Goal: Download file/media

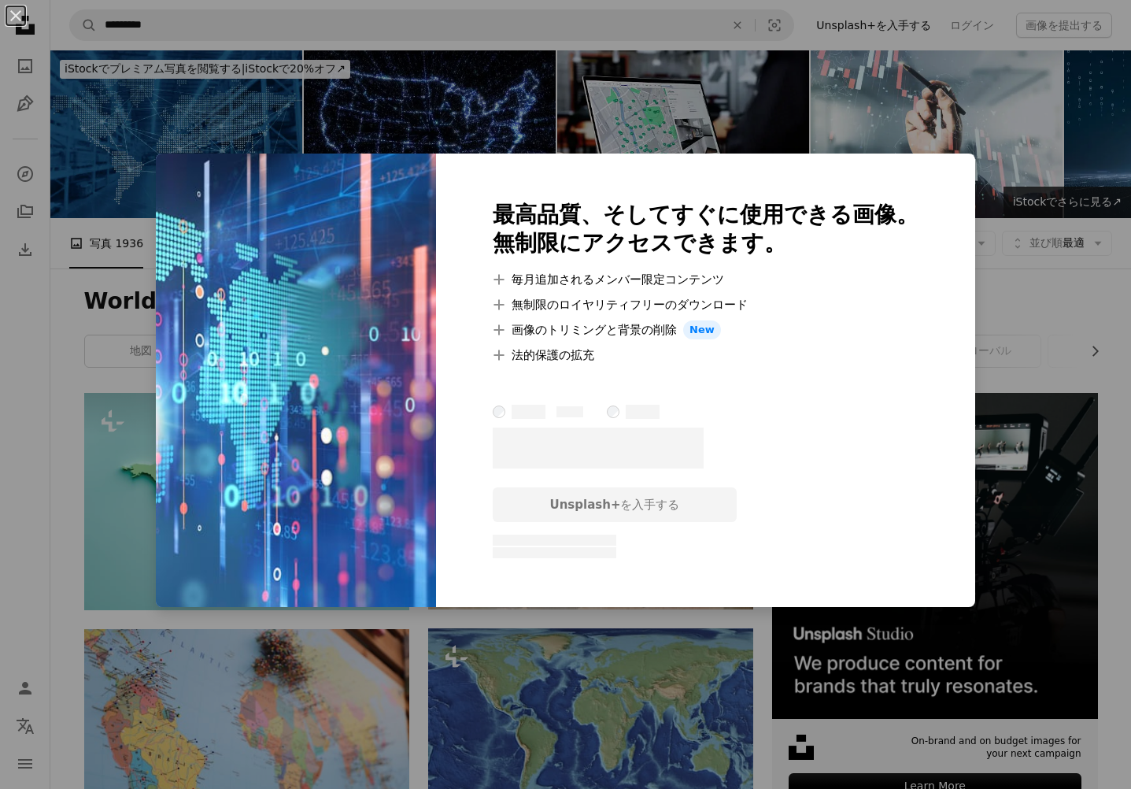
scroll to position [1023, 0]
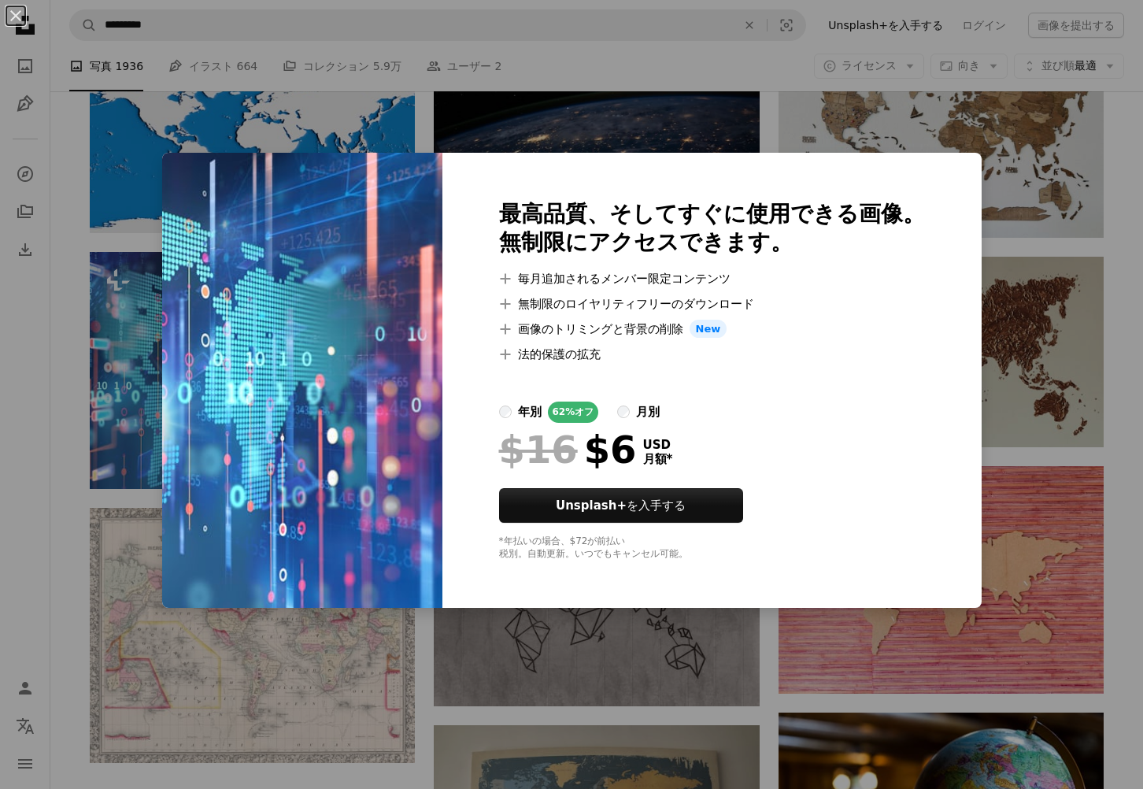
click at [651, 612] on div "An X shape 最高品質、そしてすぐに使用できる画像。 無制限にアクセスできます。 A plus sign 毎月追加されるメンバー限定コンテンツ A p…" at bounding box center [571, 394] width 1143 height 789
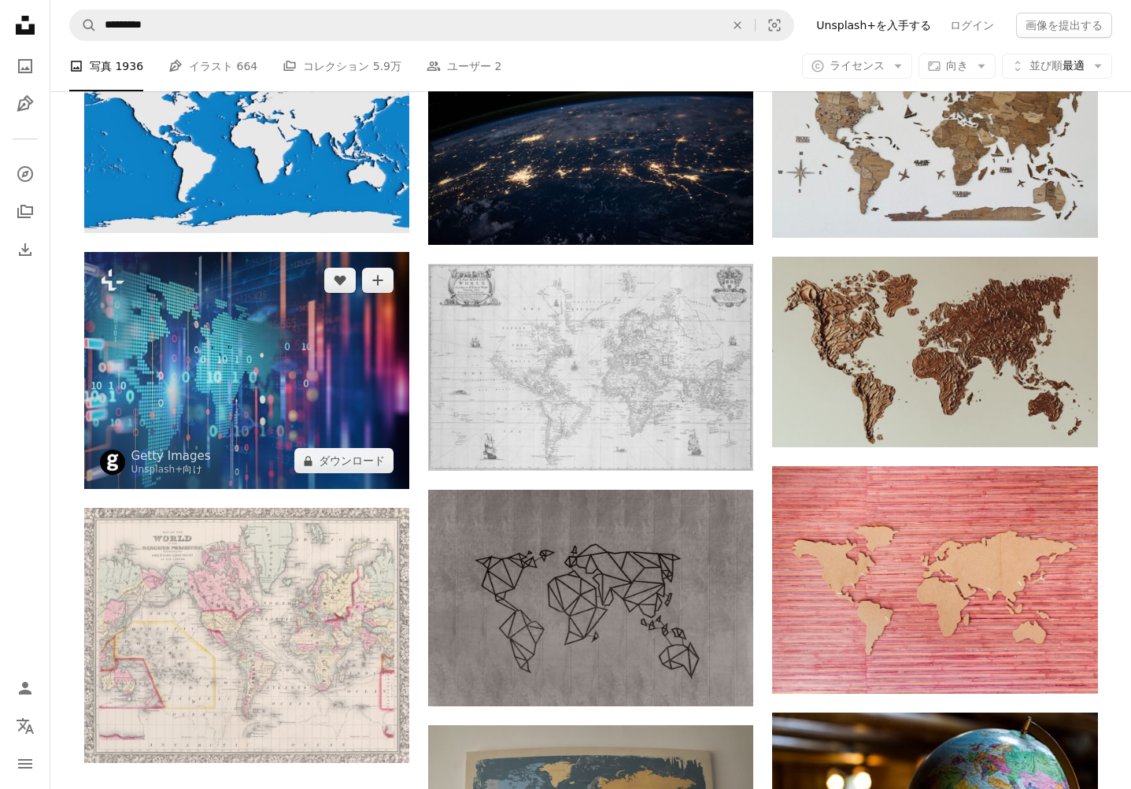
click at [237, 390] on img at bounding box center [246, 370] width 325 height 237
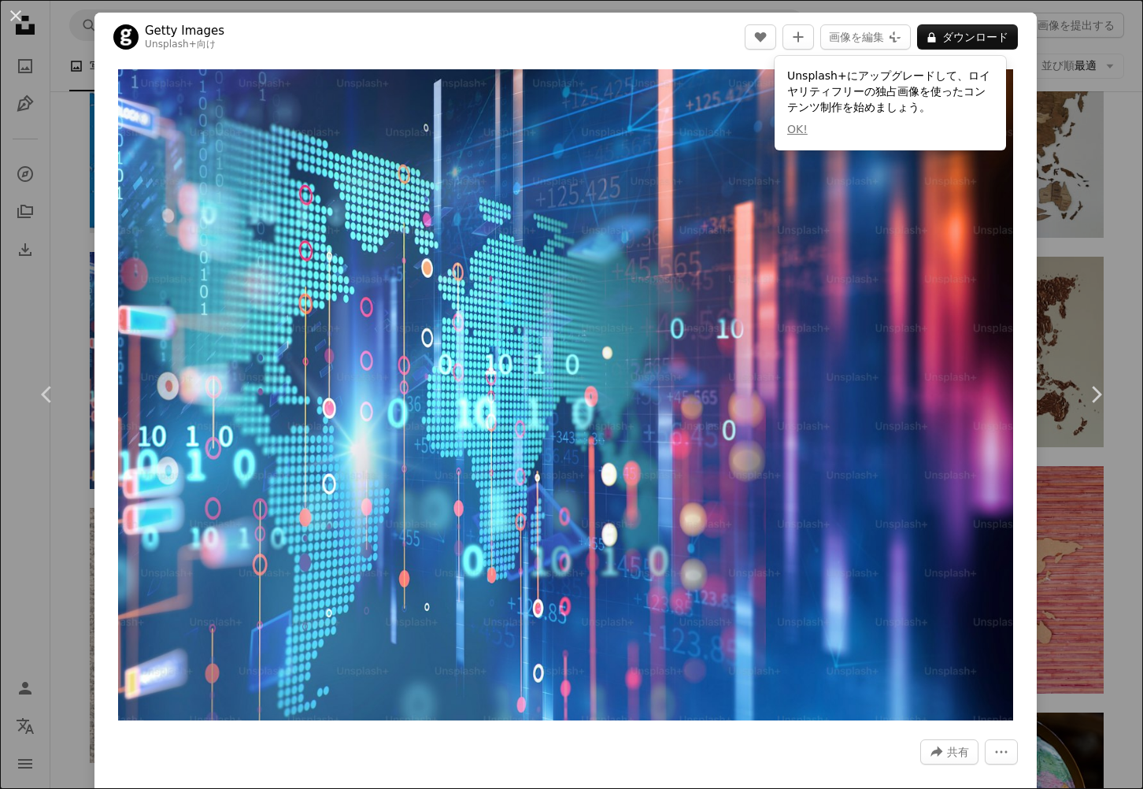
click at [607, 65] on div "Zoom in" at bounding box center [565, 394] width 942 height 667
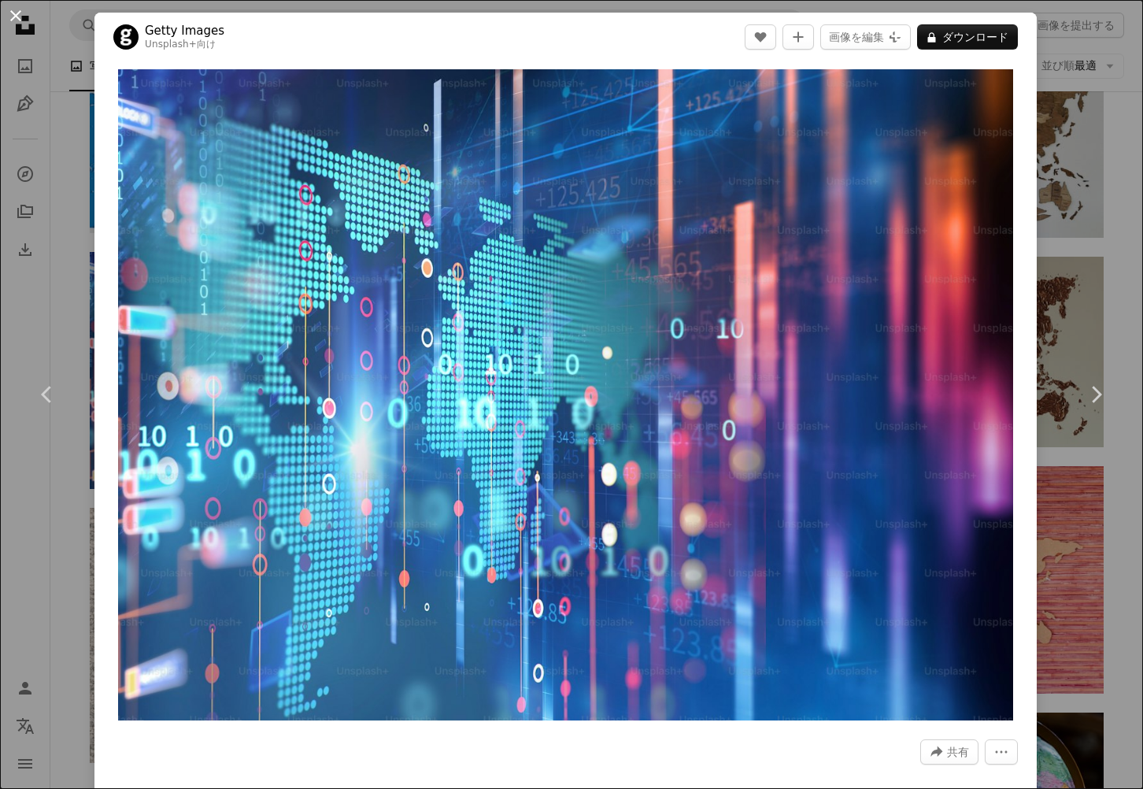
click at [18, 16] on button "An X shape" at bounding box center [15, 15] width 19 height 19
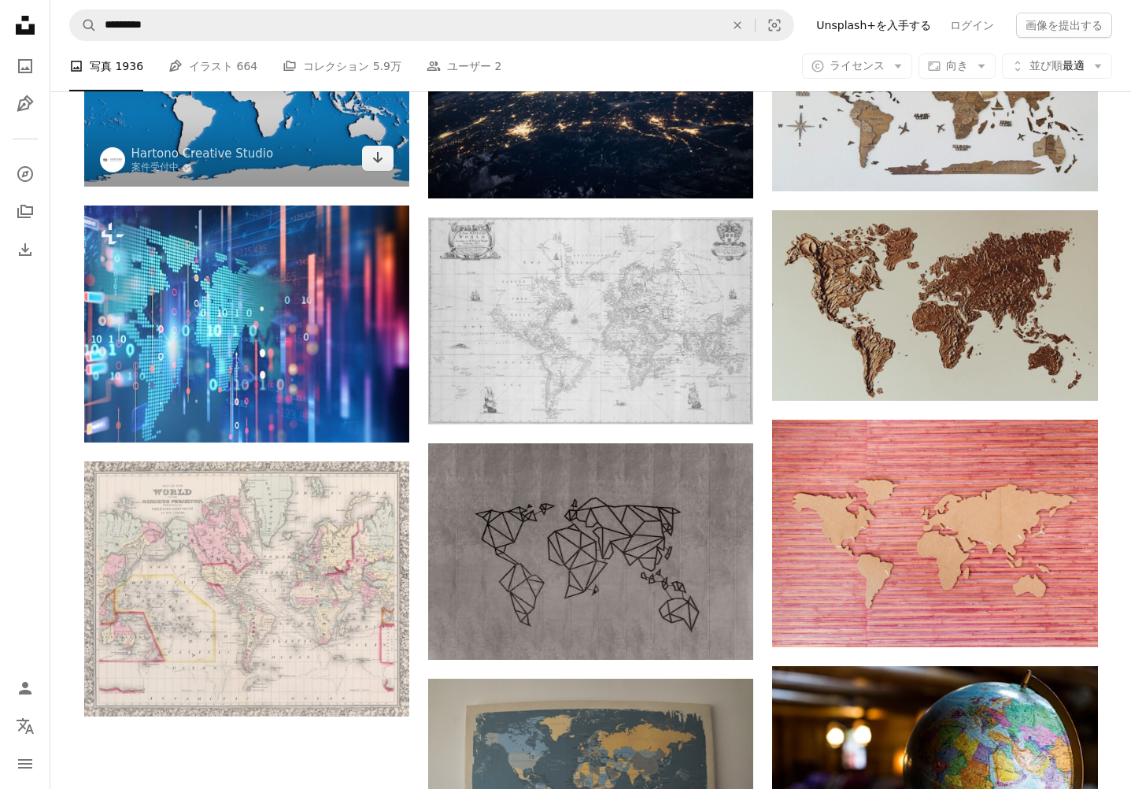
scroll to position [944, 0]
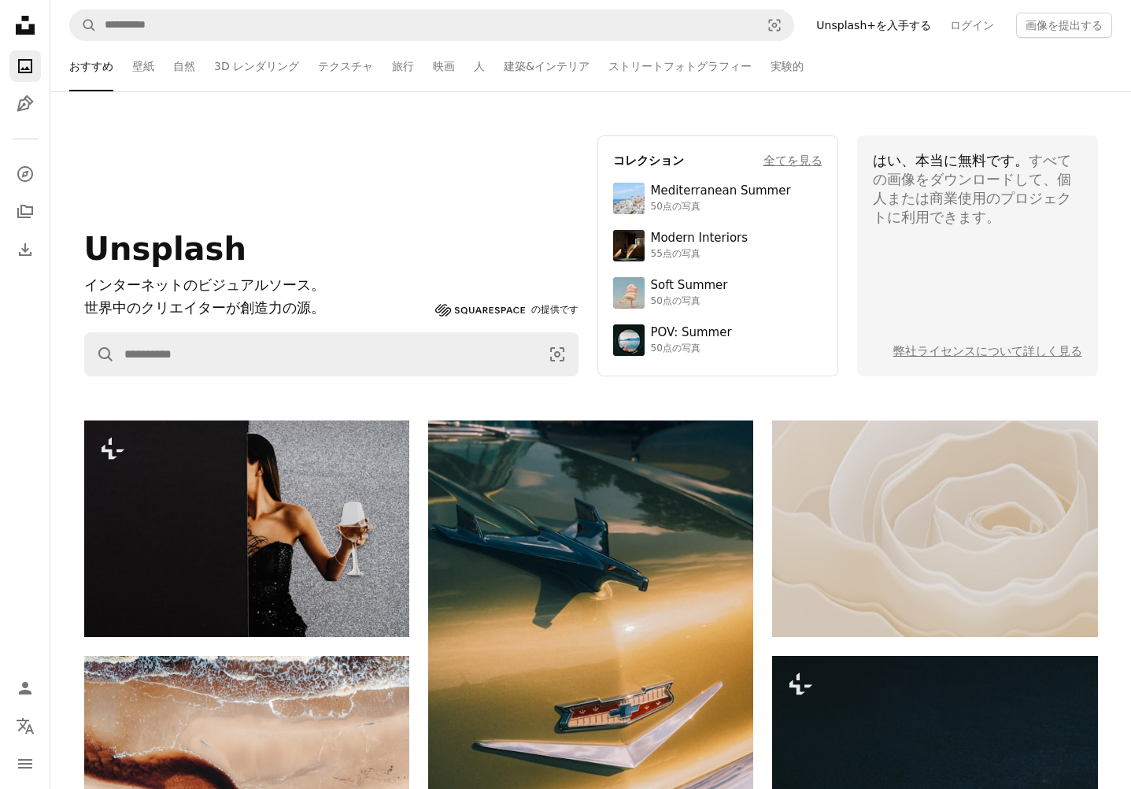
drag, startPoint x: 347, startPoint y: 229, endPoint x: 331, endPoint y: 224, distance: 17.2
